Goal: Navigation & Orientation: Find specific page/section

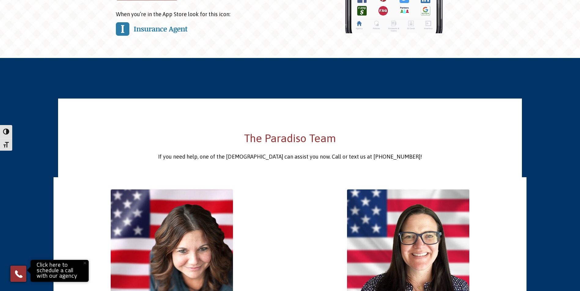
scroll to position [948, 0]
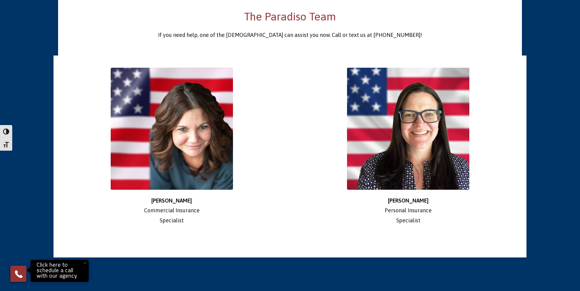
click at [426, 125] on img at bounding box center [408, 129] width 122 height 122
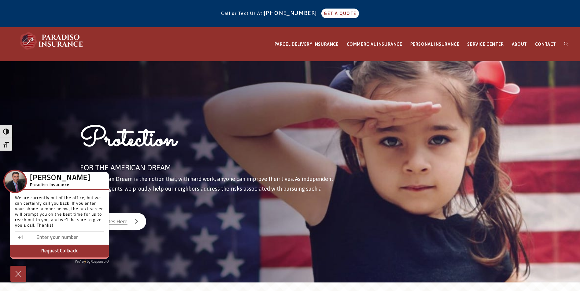
scroll to position [0, 0]
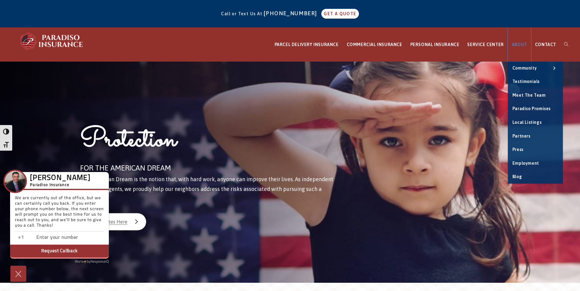
click at [519, 46] on span "ABOUT" at bounding box center [518, 44] width 15 height 5
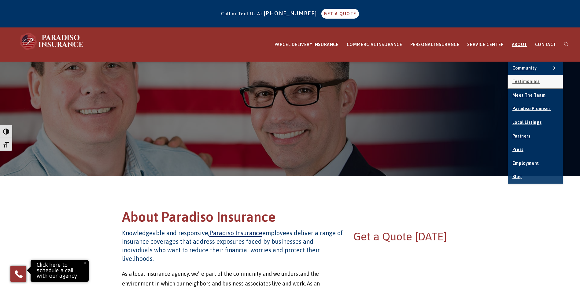
click at [526, 83] on span "Testimonials" at bounding box center [525, 81] width 27 height 5
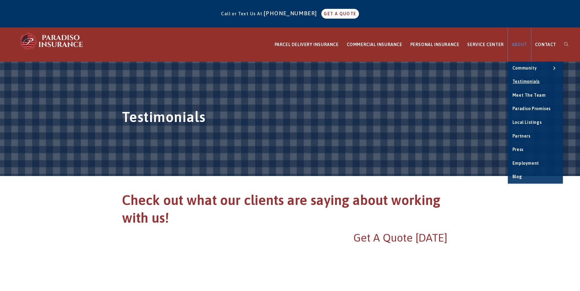
click at [528, 97] on span "Meet the Team" at bounding box center [528, 95] width 33 height 5
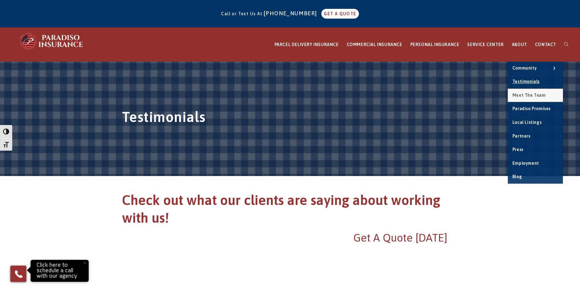
click at [535, 96] on span "Meet the Team" at bounding box center [528, 95] width 33 height 5
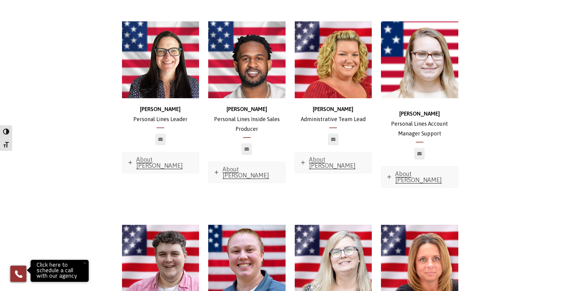
scroll to position [1620, 0]
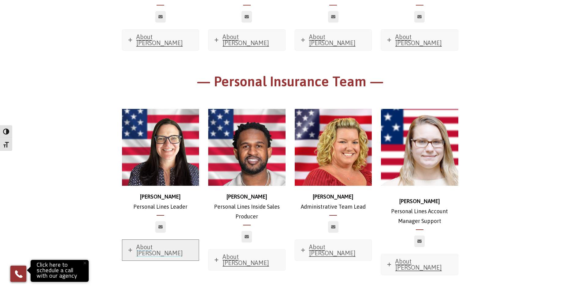
drag, startPoint x: 158, startPoint y: 197, endPoint x: 161, endPoint y: 195, distance: 3.6
click at [158, 244] on span "About Jen" at bounding box center [159, 250] width 46 height 13
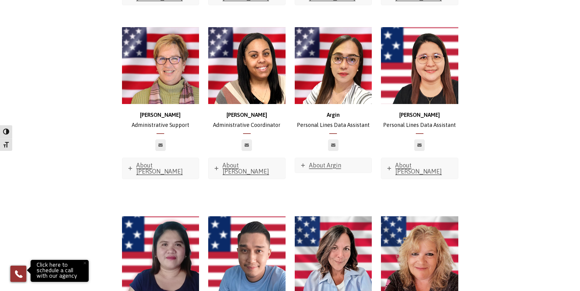
scroll to position [2812, 0]
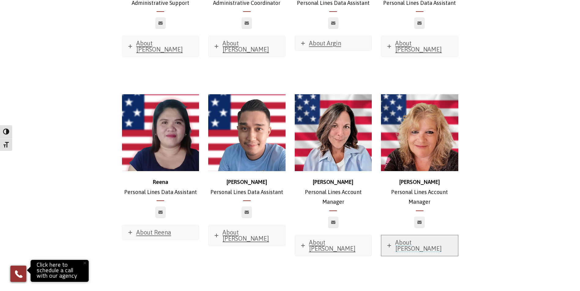
click at [409, 239] on span "About Clara" at bounding box center [418, 245] width 46 height 13
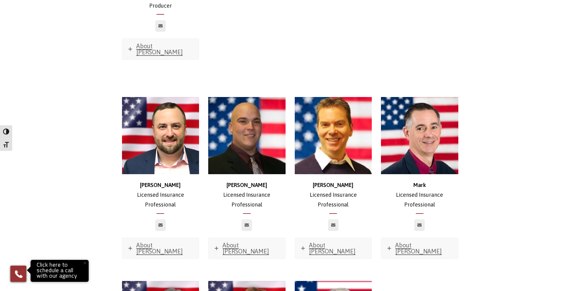
scroll to position [3423, 0]
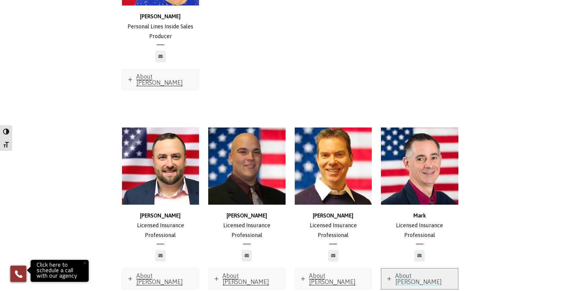
click at [408, 273] on span "About Mark" at bounding box center [418, 279] width 46 height 13
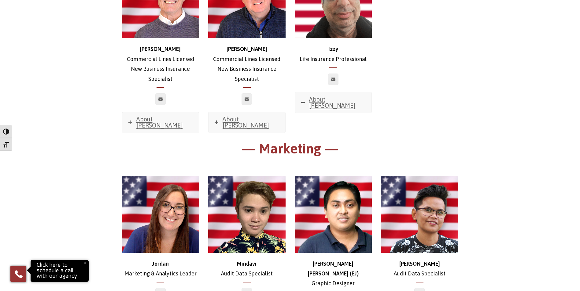
scroll to position [4126, 0]
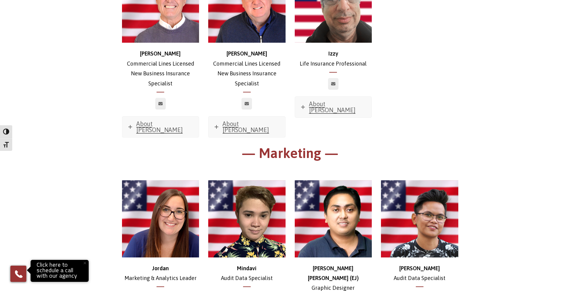
scroll to position [4126, 0]
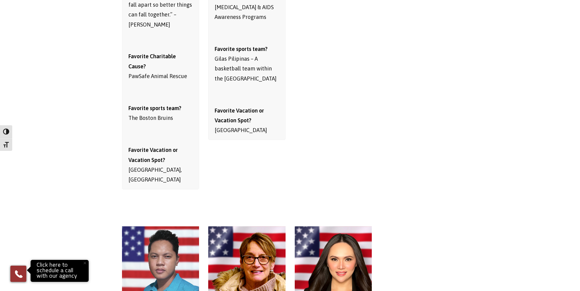
scroll to position [4706, 0]
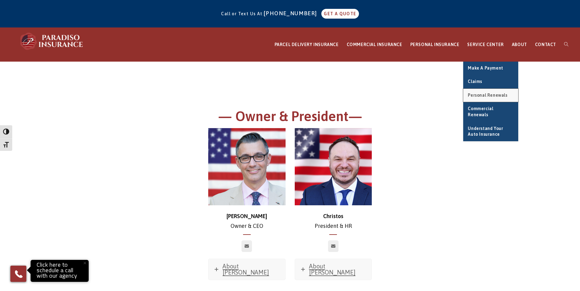
click at [499, 98] on link "Personal Renewals" at bounding box center [490, 95] width 55 height 13
